Goal: Information Seeking & Learning: Learn about a topic

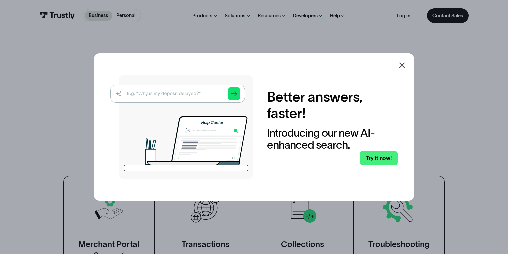
click at [404, 63] on icon at bounding box center [402, 65] width 8 height 8
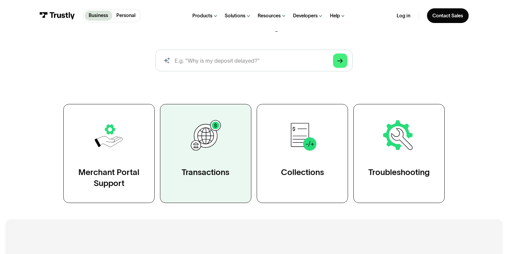
scroll to position [80, 0]
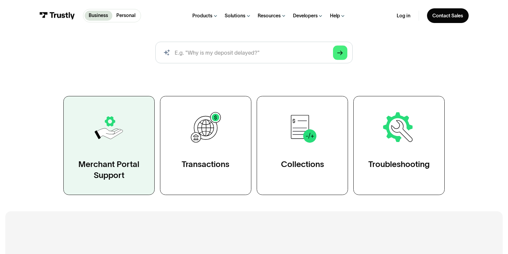
click at [115, 141] on img at bounding box center [108, 127] width 35 height 35
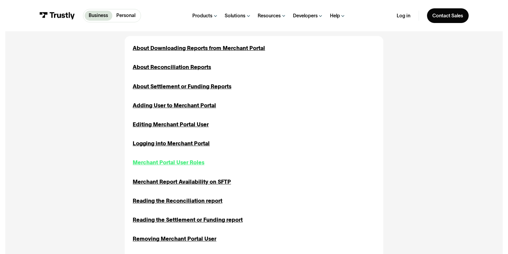
scroll to position [187, 0]
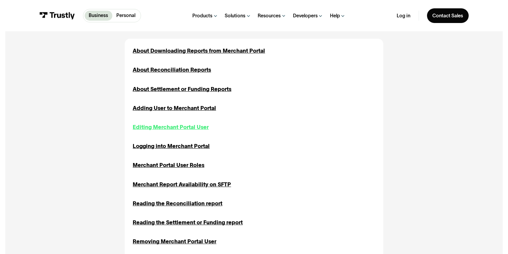
click at [169, 128] on div "Editing Merchant Portal User" at bounding box center [171, 127] width 76 height 8
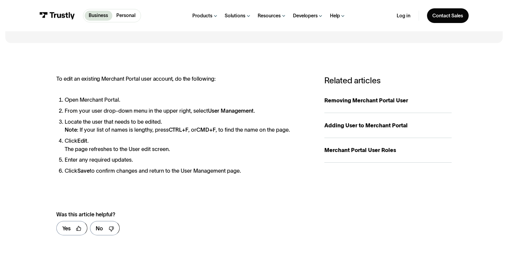
scroll to position [80, 0]
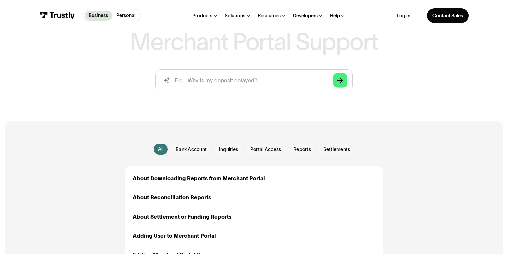
scroll to position [27, 0]
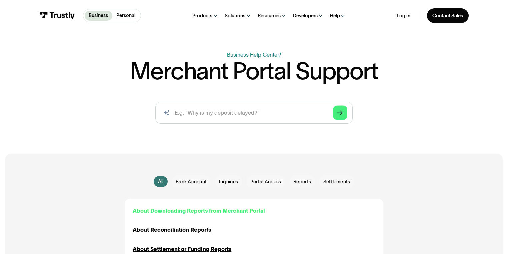
click at [175, 213] on div "About Downloading Reports from Merchant Portal" at bounding box center [199, 211] width 132 height 8
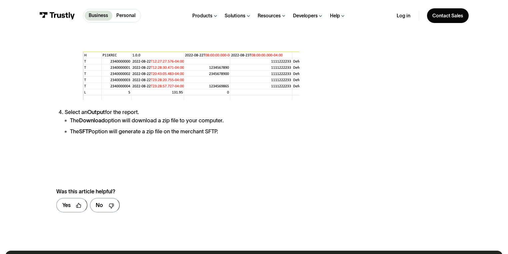
scroll to position [1067, 0]
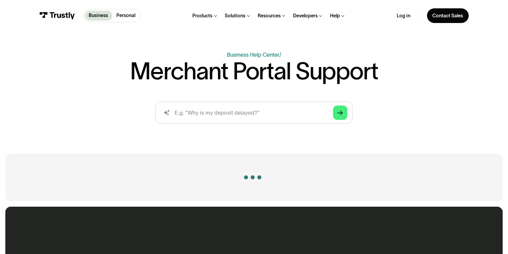
scroll to position [240, 0]
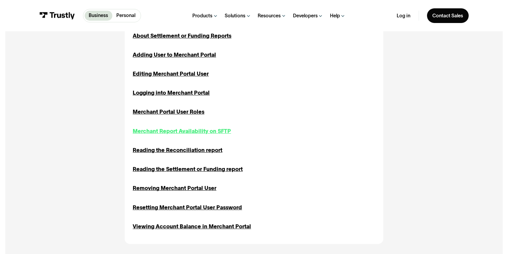
click at [191, 130] on div "Merchant Report Availability on SFTP" at bounding box center [182, 131] width 98 height 8
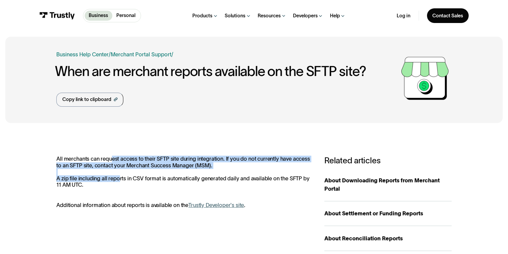
drag, startPoint x: 111, startPoint y: 159, endPoint x: 117, endPoint y: 180, distance: 21.6
click at [117, 180] on div "**********" at bounding box center [253, 236] width 497 height 216
click at [117, 180] on p "All merchants can request access to their SFTP site during integration. If you …" at bounding box center [183, 172] width 254 height 33
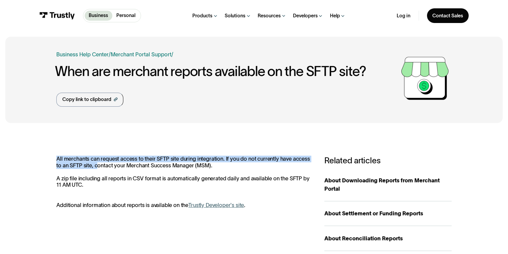
drag, startPoint x: 97, startPoint y: 165, endPoint x: 115, endPoint y: 198, distance: 37.6
click at [115, 198] on div "All merchants can request access to their SFTP site during integration. If you …" at bounding box center [183, 182] width 254 height 53
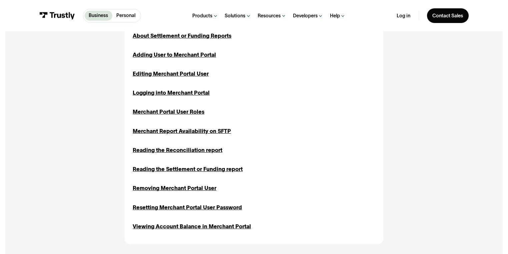
scroll to position [107, 0]
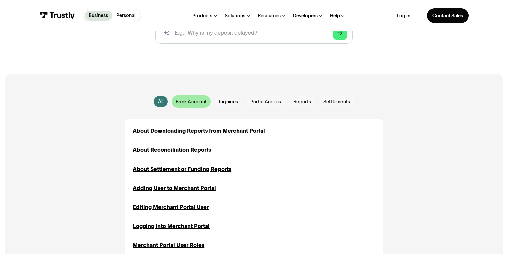
click at [198, 99] on span "Bank Account" at bounding box center [191, 101] width 31 height 7
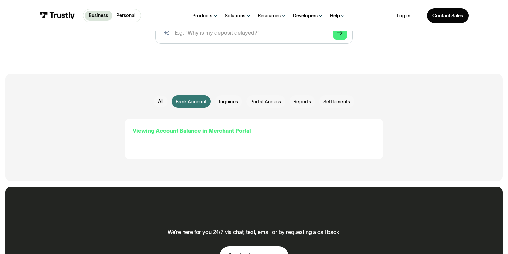
click at [215, 129] on div "Viewing Account Balance in Merchant Portal" at bounding box center [192, 131] width 118 height 8
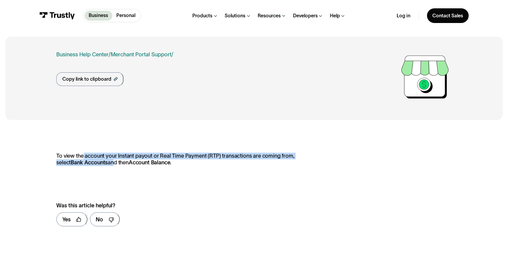
drag, startPoint x: 83, startPoint y: 153, endPoint x: 96, endPoint y: 161, distance: 15.3
click at [96, 161] on p "To view the account your Instant payout or Real Time Payment (RTP) transactions…" at bounding box center [183, 159] width 254 height 13
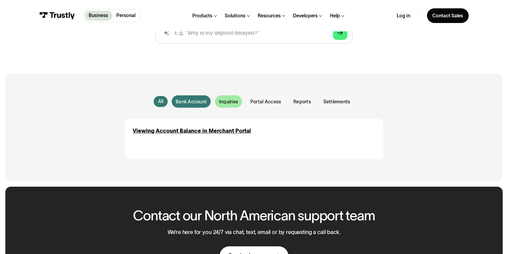
click at [236, 104] on span "Inquiries" at bounding box center [228, 101] width 19 height 7
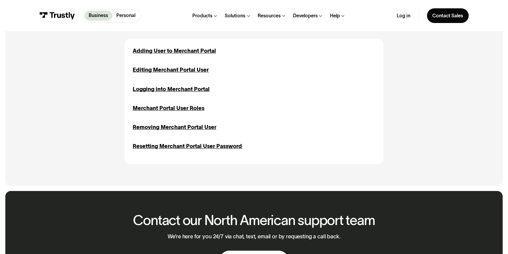
scroll to position [80, 0]
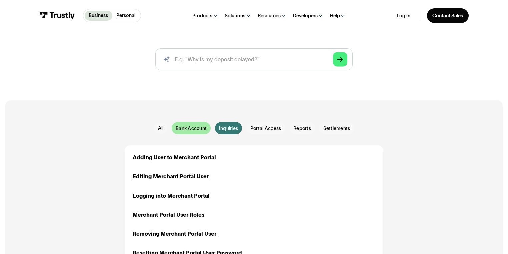
click at [190, 129] on span "Bank Account" at bounding box center [191, 128] width 31 height 7
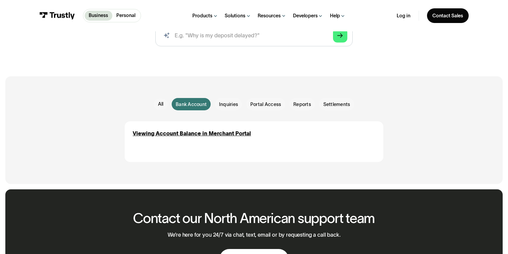
scroll to position [133, 0]
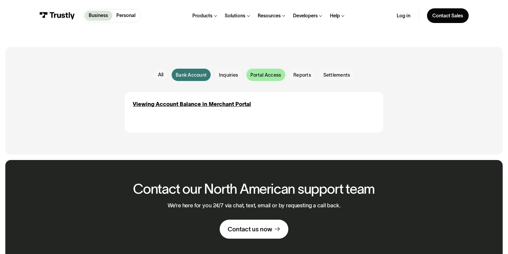
click at [257, 75] on span "Portal Access" at bounding box center [265, 75] width 31 height 7
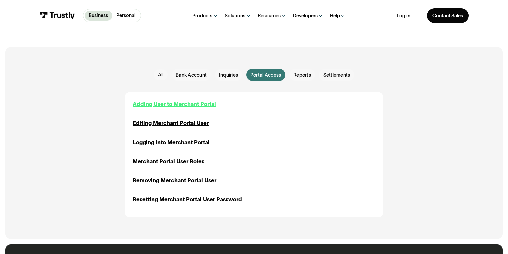
click at [173, 104] on div "Adding User to Merchant Portal" at bounding box center [174, 104] width 83 height 8
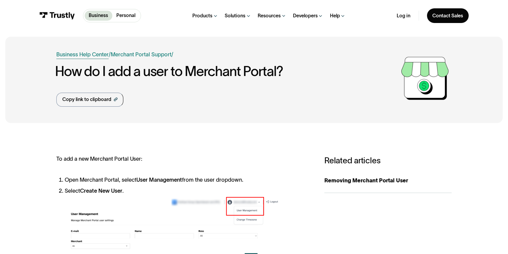
click at [79, 53] on link "Business Help Center" at bounding box center [82, 54] width 52 height 8
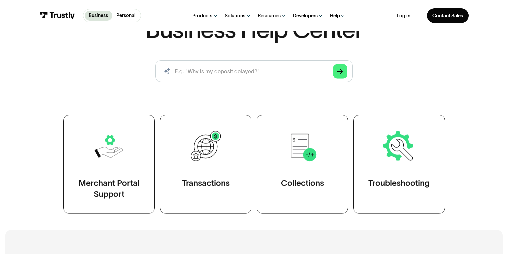
scroll to position [80, 0]
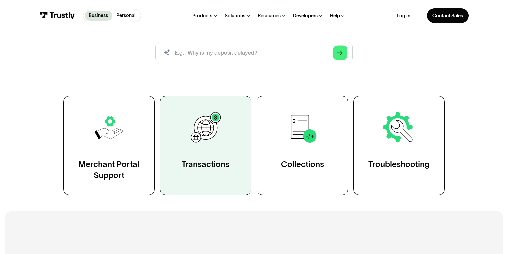
click at [208, 132] on img at bounding box center [205, 127] width 35 height 35
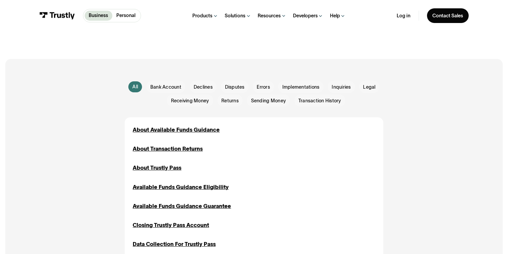
scroll to position [133, 0]
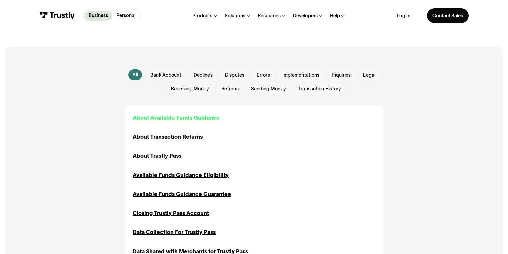
click at [204, 120] on div "About Available Funds Guidance" at bounding box center [176, 118] width 87 height 8
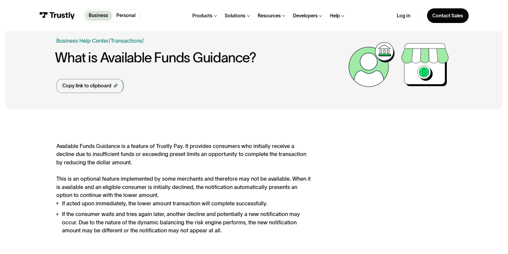
scroll to position [27, 0]
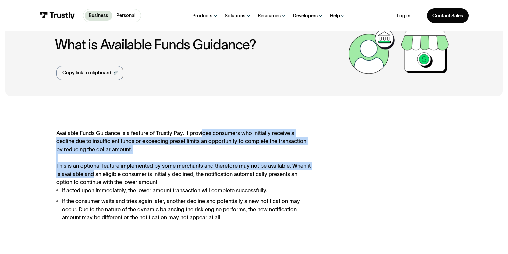
drag, startPoint x: 235, startPoint y: 130, endPoint x: 92, endPoint y: 171, distance: 148.4
click at [92, 171] on div "Available Funds Guidance is a feature of Trustly Pay. It provides consumers who…" at bounding box center [183, 175] width 254 height 93
click at [91, 171] on div "Available Funds Guidance is a feature of Trustly Pay. It provides consumers who…" at bounding box center [183, 175] width 254 height 93
click at [68, 165] on div "Available Funds Guidance is a feature of Trustly Pay. It provides consumers who…" at bounding box center [183, 175] width 254 height 93
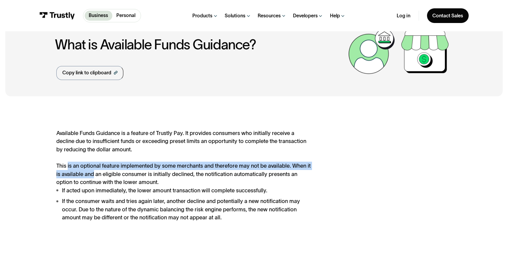
drag, startPoint x: 68, startPoint y: 165, endPoint x: 87, endPoint y: 177, distance: 22.6
click at [87, 177] on div "Available Funds Guidance is a feature of Trustly Pay. It provides consumers who…" at bounding box center [183, 175] width 254 height 93
click at [86, 173] on div "Available Funds Guidance is a feature of Trustly Pay. It provides consumers who…" at bounding box center [183, 175] width 254 height 93
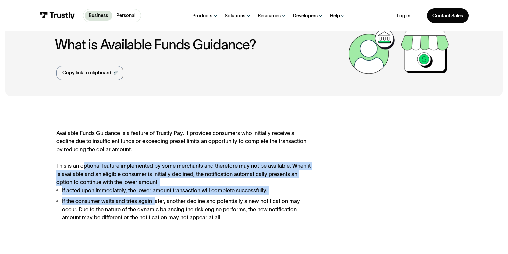
drag, startPoint x: 81, startPoint y: 170, endPoint x: 155, endPoint y: 197, distance: 78.0
click at [155, 197] on div "Available Funds Guidance is a feature of Trustly Pay. It provides consumers who…" at bounding box center [183, 175] width 254 height 93
click at [155, 197] on ul "If acted upon immediately, the lower amount transaction will complete successfu…" at bounding box center [183, 203] width 254 height 35
click at [111, 169] on div "Available Funds Guidance is a feature of Trustly Pay. It provides consumers who…" at bounding box center [183, 175] width 254 height 93
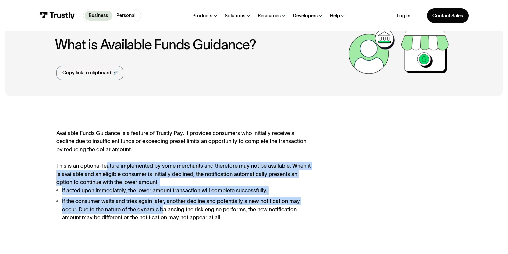
drag, startPoint x: 104, startPoint y: 169, endPoint x: 163, endPoint y: 211, distance: 71.9
click at [163, 211] on div "Available Funds Guidance is a feature of Trustly Pay. It provides consumers who…" at bounding box center [183, 175] width 254 height 93
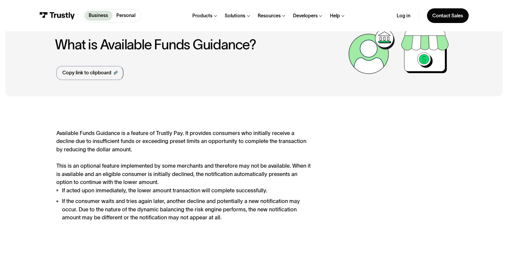
drag, startPoint x: 103, startPoint y: 170, endPoint x: 71, endPoint y: 164, distance: 32.6
click at [102, 169] on div "Available Funds Guidance is a feature of Trustly Pay. It provides consumers who…" at bounding box center [183, 175] width 254 height 93
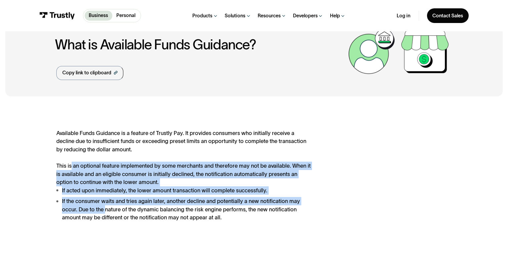
drag, startPoint x: 71, startPoint y: 164, endPoint x: 105, endPoint y: 208, distance: 55.9
click at [105, 208] on div "Available Funds Guidance is a feature of Trustly Pay. It provides consumers who…" at bounding box center [183, 175] width 254 height 93
click at [105, 208] on li "If the consumer waits and tries again later, another decline and potentially a …" at bounding box center [183, 209] width 254 height 25
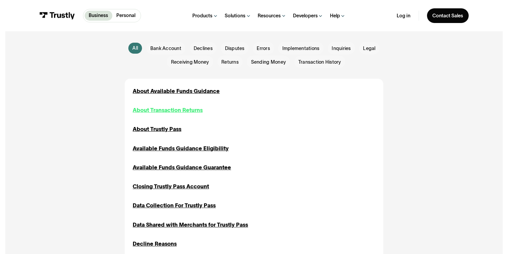
scroll to position [187, 0]
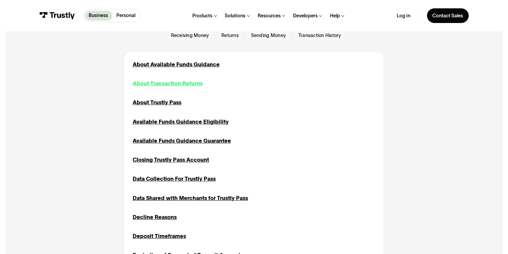
click at [176, 82] on div "About Transaction Returns" at bounding box center [168, 83] width 70 height 8
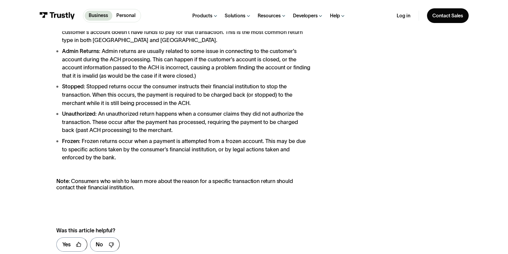
scroll to position [160, 0]
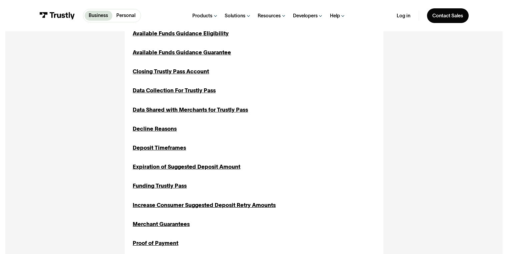
scroll to position [320, 0]
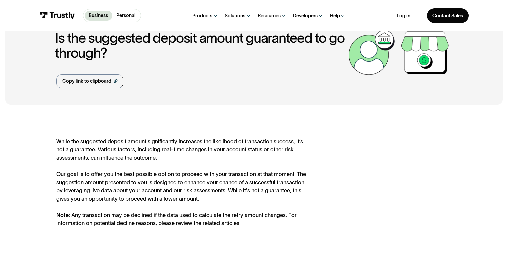
scroll to position [53, 0]
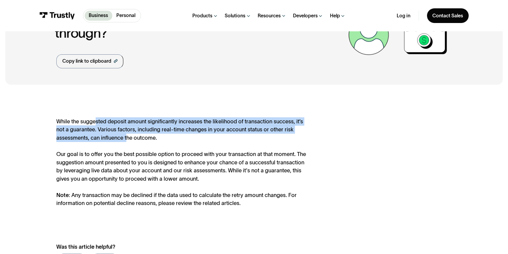
drag, startPoint x: 96, startPoint y: 122, endPoint x: 127, endPoint y: 136, distance: 34.0
click at [127, 136] on div "While the suggested deposit amount significantly increases the likelihood of tr…" at bounding box center [183, 162] width 254 height 90
drag, startPoint x: 136, startPoint y: 118, endPoint x: 140, endPoint y: 141, distance: 24.0
click at [140, 141] on div "While the suggested deposit amount significantly increases the likelihood of tr…" at bounding box center [183, 162] width 254 height 90
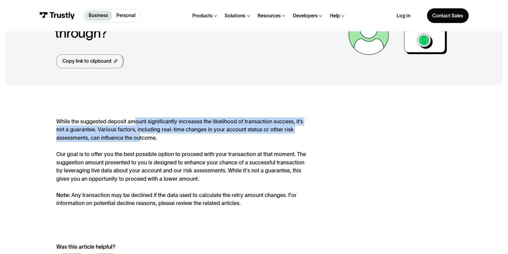
click at [140, 141] on div "While the suggested deposit amount significantly increases the likelihood of tr…" at bounding box center [183, 162] width 254 height 90
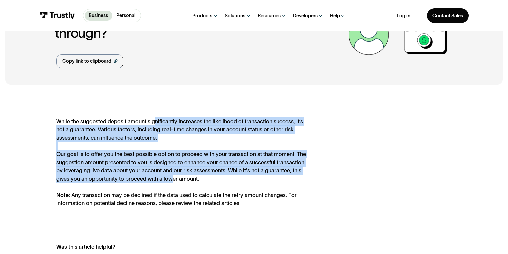
drag, startPoint x: 155, startPoint y: 121, endPoint x: 157, endPoint y: 178, distance: 56.4
click at [157, 178] on div "While the suggested deposit amount significantly increases the likelihood of tr…" at bounding box center [183, 162] width 254 height 90
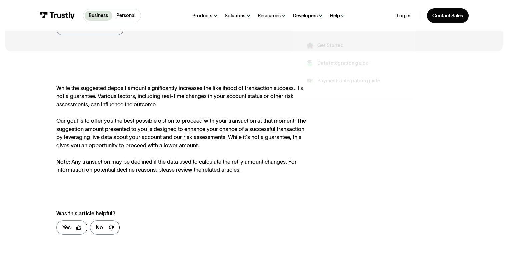
scroll to position [133, 0]
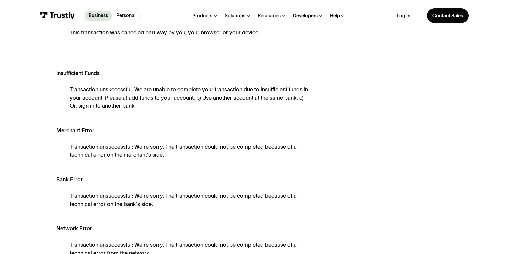
scroll to position [160, 0]
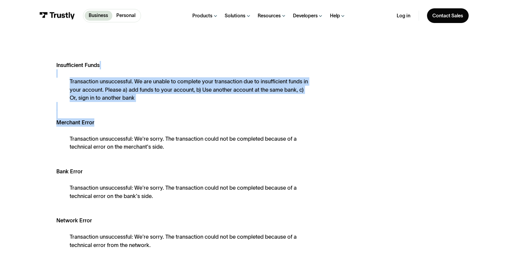
drag, startPoint x: 124, startPoint y: 73, endPoint x: 172, endPoint y: 124, distance: 70.3
click at [172, 124] on div "Current Decline Reasons: User Canceled This transaction was canceled part way b…" at bounding box center [183, 237] width 254 height 482
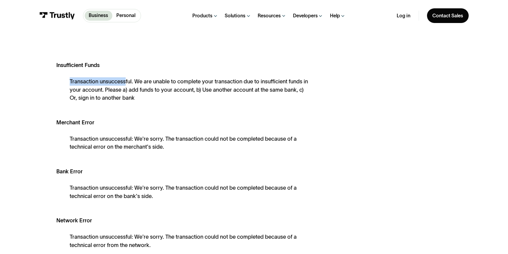
drag, startPoint x: 124, startPoint y: 85, endPoint x: 136, endPoint y: 107, distance: 24.9
click at [136, 107] on div "Current Decline Reasons: User Canceled This transaction was canceled part way b…" at bounding box center [183, 237] width 254 height 482
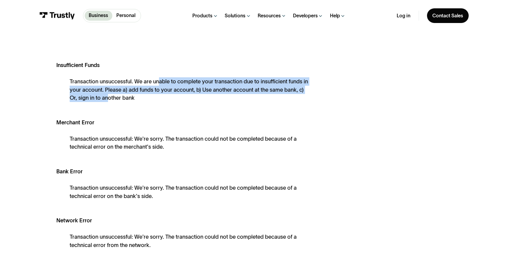
drag, startPoint x: 158, startPoint y: 82, endPoint x: 108, endPoint y: 102, distance: 54.0
click at [108, 102] on div "Transaction unsuccessful. We are unable to complete your transaction due to ins…" at bounding box center [190, 89] width 241 height 25
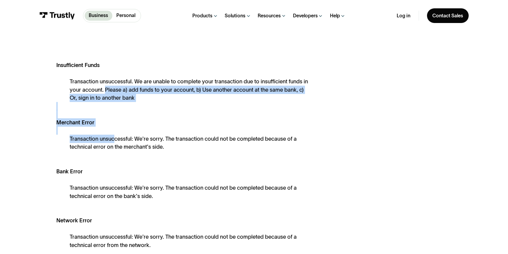
drag, startPoint x: 105, startPoint y: 91, endPoint x: 114, endPoint y: 141, distance: 51.1
click at [114, 141] on div "Current Decline Reasons: User Canceled This transaction was canceled part way b…" at bounding box center [183, 237] width 254 height 482
click at [114, 141] on div "Transaction unsuccessful: We're sorry. The transaction could not be completed b…" at bounding box center [190, 143] width 241 height 16
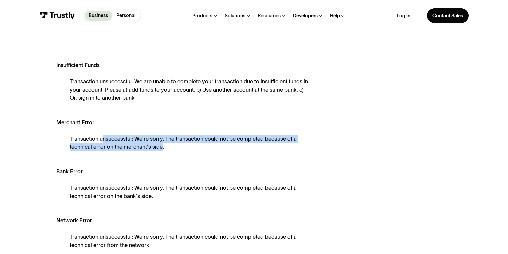
drag, startPoint x: 114, startPoint y: 138, endPoint x: 160, endPoint y: 152, distance: 48.3
click at [160, 151] on div "Transaction unsuccessful: We're sorry. The transaction could not be completed b…" at bounding box center [190, 143] width 241 height 16
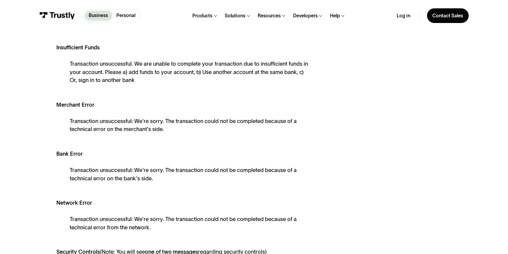
scroll to position [213, 0]
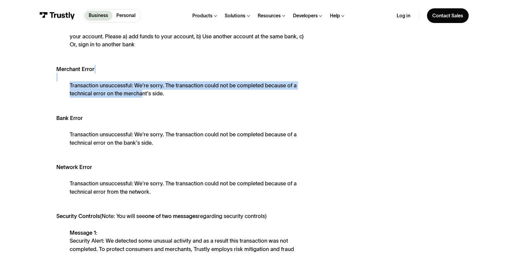
drag, startPoint x: 112, startPoint y: 76, endPoint x: 141, endPoint y: 97, distance: 35.6
click at [141, 97] on div "Current Decline Reasons: User Canceled This transaction was canceled part way b…" at bounding box center [183, 183] width 254 height 482
click at [141, 97] on div "Transaction unsuccessful: We're sorry. The transaction could not be completed b…" at bounding box center [190, 89] width 241 height 16
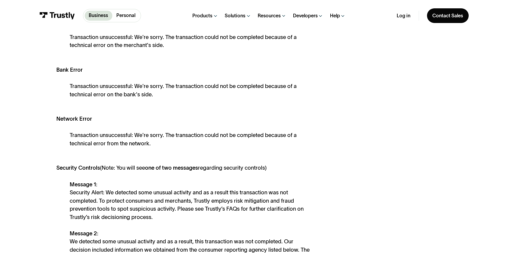
scroll to position [267, 0]
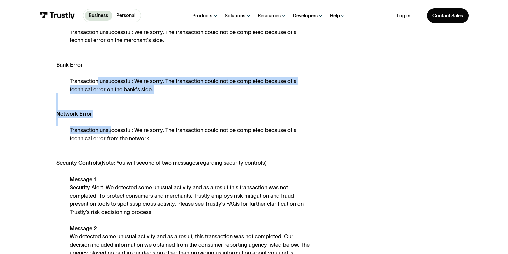
drag, startPoint x: 98, startPoint y: 82, endPoint x: 109, endPoint y: 133, distance: 51.5
click at [109, 133] on div "Current Decline Reasons: User Canceled This transaction was canceled part way b…" at bounding box center [183, 130] width 254 height 482
click at [109, 133] on div "Transaction unsuccessful: We're sorry. The transaction could not be completed b…" at bounding box center [190, 134] width 241 height 16
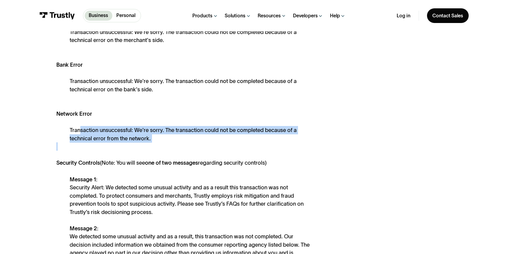
drag, startPoint x: 81, startPoint y: 131, endPoint x: 93, endPoint y: 153, distance: 26.0
click at [93, 153] on div "Current Decline Reasons: User Canceled This transaction was canceled part way b…" at bounding box center [183, 130] width 254 height 482
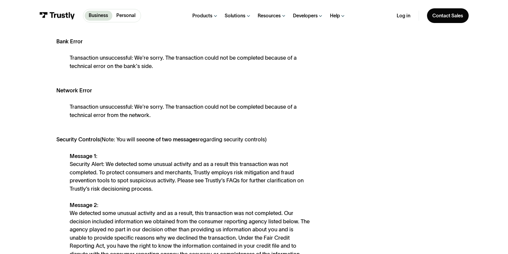
scroll to position [320, 0]
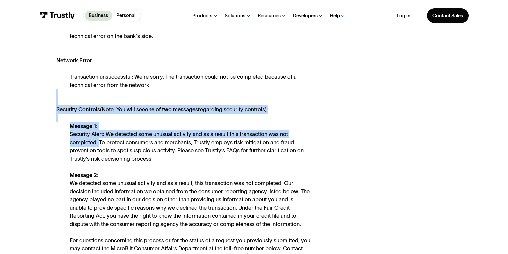
drag, startPoint x: 91, startPoint y: 105, endPoint x: 99, endPoint y: 148, distance: 43.3
click at [99, 148] on div "Current Decline Reasons: User Canceled This transaction was canceled part way b…" at bounding box center [183, 77] width 254 height 482
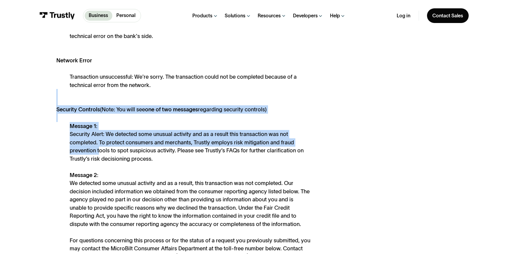
click at [99, 148] on div "Message 1: Security Alert: We detected some unusual activity and as a result th…" at bounding box center [190, 195] width 241 height 147
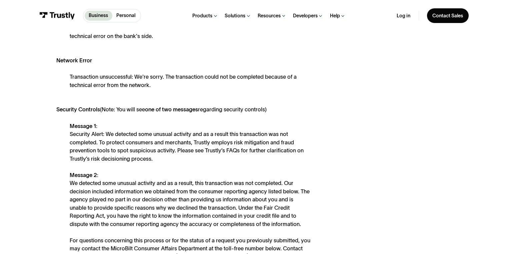
scroll to position [347, 0]
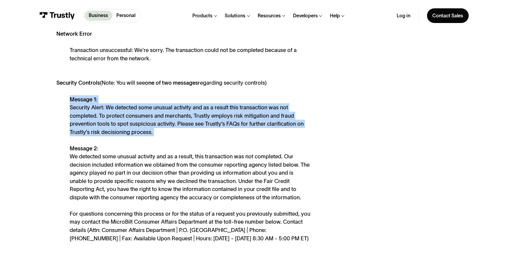
drag, startPoint x: 127, startPoint y: 103, endPoint x: 187, endPoint y: 143, distance: 71.7
click at [187, 143] on div "Message 1: Security Alert: We detected some unusual activity and as a result th…" at bounding box center [190, 168] width 241 height 147
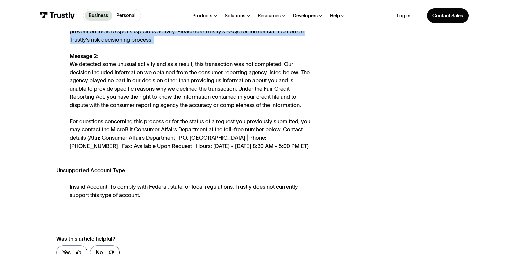
scroll to position [453, 0]
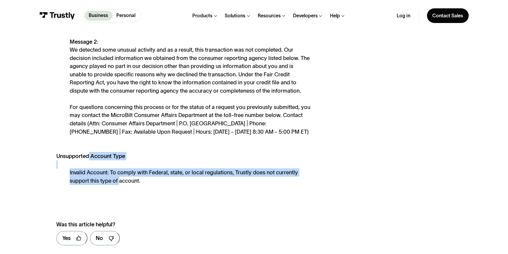
drag, startPoint x: 88, startPoint y: 161, endPoint x: 118, endPoint y: 187, distance: 39.7
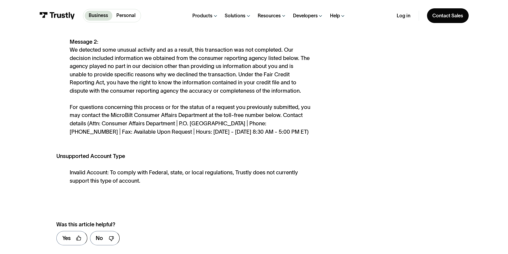
click at [267, 136] on div "Message 1: Security Alert: We detected some unusual activity and as a result th…" at bounding box center [190, 62] width 241 height 147
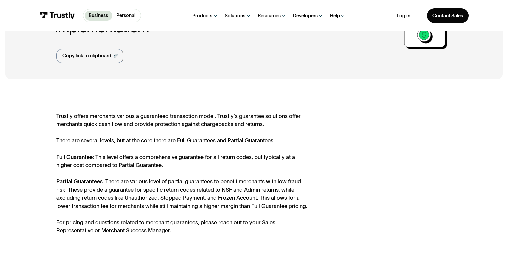
scroll to position [80, 0]
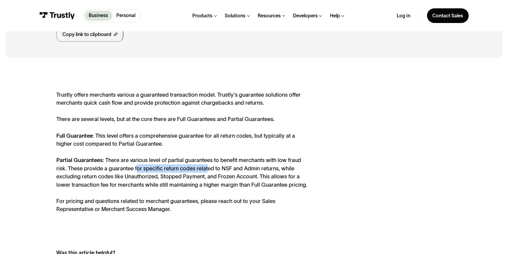
drag, startPoint x: 124, startPoint y: 165, endPoint x: 194, endPoint y: 170, distance: 70.5
click at [194, 170] on div "Trustly offers merchants various a guaranteed transaction model. Trustly's guar…" at bounding box center [183, 152] width 254 height 123
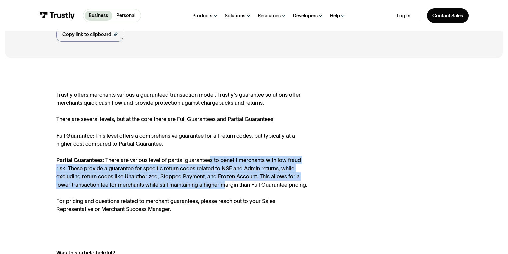
drag, startPoint x: 208, startPoint y: 164, endPoint x: 206, endPoint y: 186, distance: 21.8
click at [206, 186] on div "Trustly offers merchants various a guaranteed transaction model. Trustly's guar…" at bounding box center [183, 152] width 254 height 123
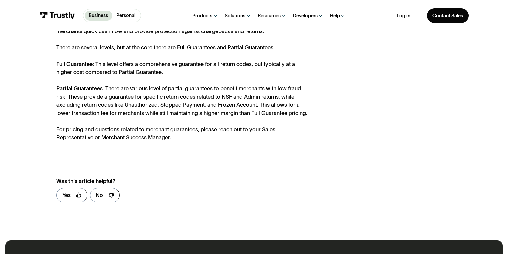
scroll to position [160, 0]
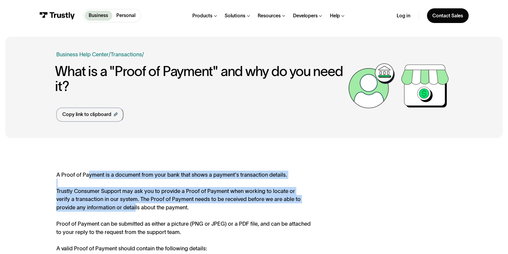
drag, startPoint x: 87, startPoint y: 168, endPoint x: 103, endPoint y: 209, distance: 43.7
click at [103, 209] on div "A Proof of Payment is a document from your bank that shows a payment's transact…" at bounding box center [183, 255] width 254 height 169
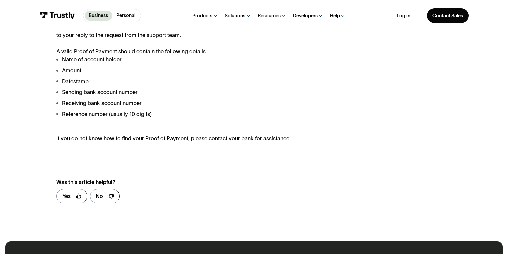
scroll to position [267, 0]
